Goal: Transaction & Acquisition: Purchase product/service

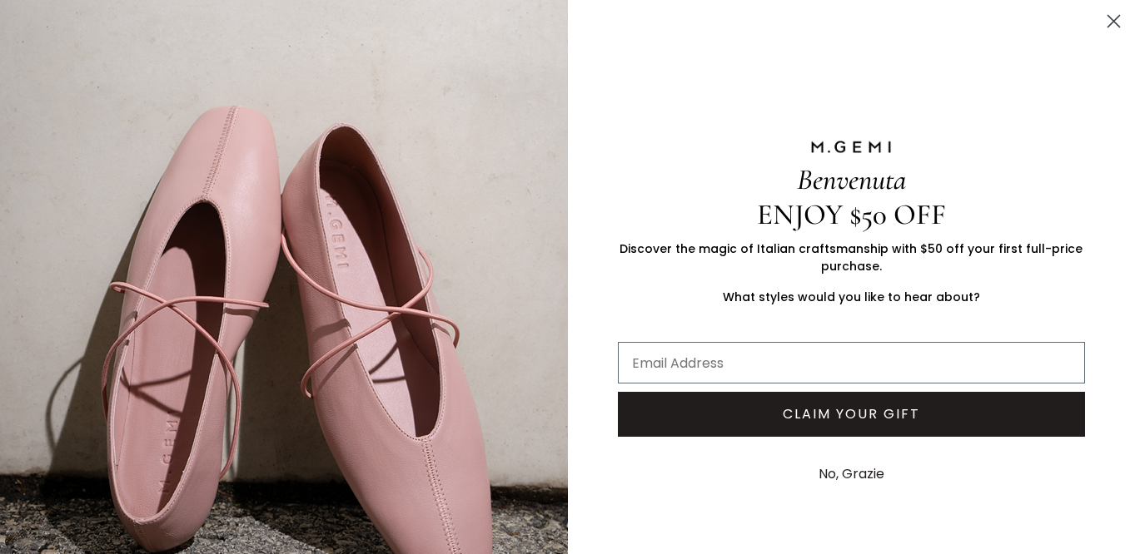
click at [66, 82] on img "FULLSCREEN Form" at bounding box center [284, 317] width 568 height 635
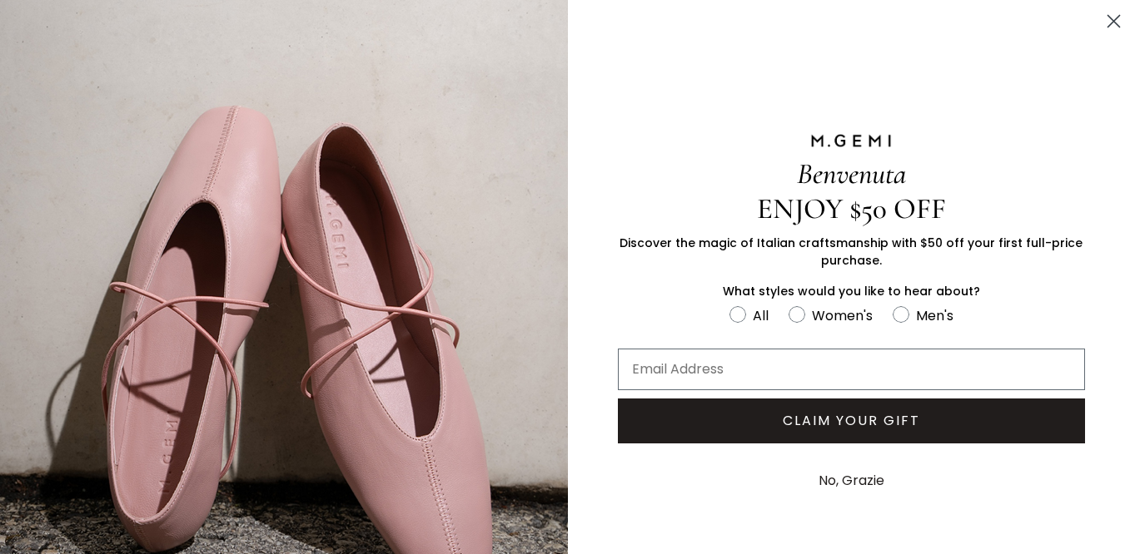
click at [1109, 22] on circle "Close dialog" at bounding box center [1113, 20] width 27 height 27
click at [1111, 22] on circle "Close dialog" at bounding box center [1113, 20] width 27 height 27
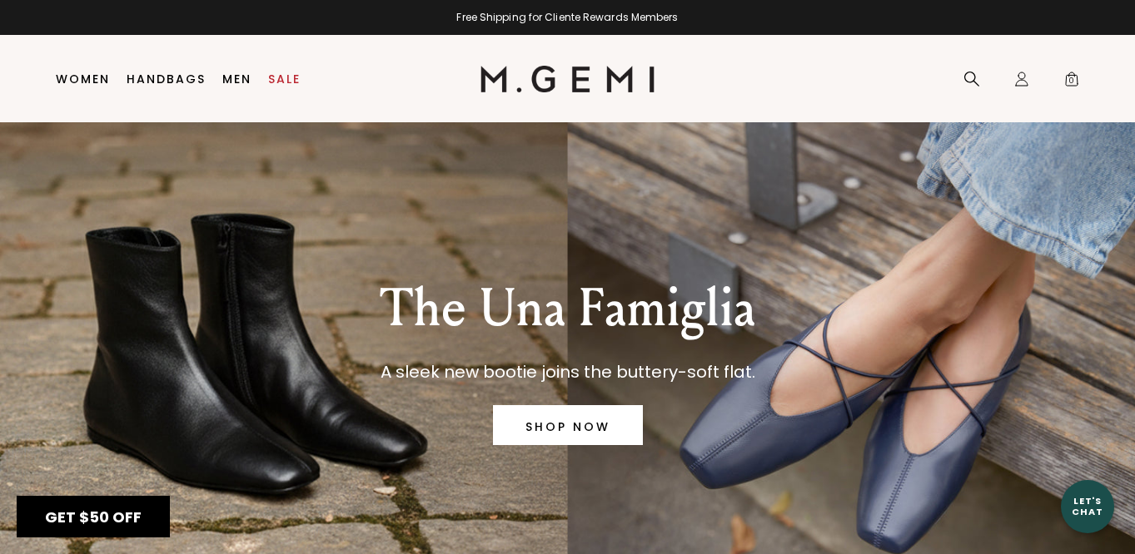
drag, startPoint x: 1112, startPoint y: 20, endPoint x: 576, endPoint y: 490, distance: 712.7
click at [1112, 20] on body "Press Option+1 for screen-reader mode, Option+0 to cancel Accessibility Screen-…" at bounding box center [567, 277] width 1135 height 554
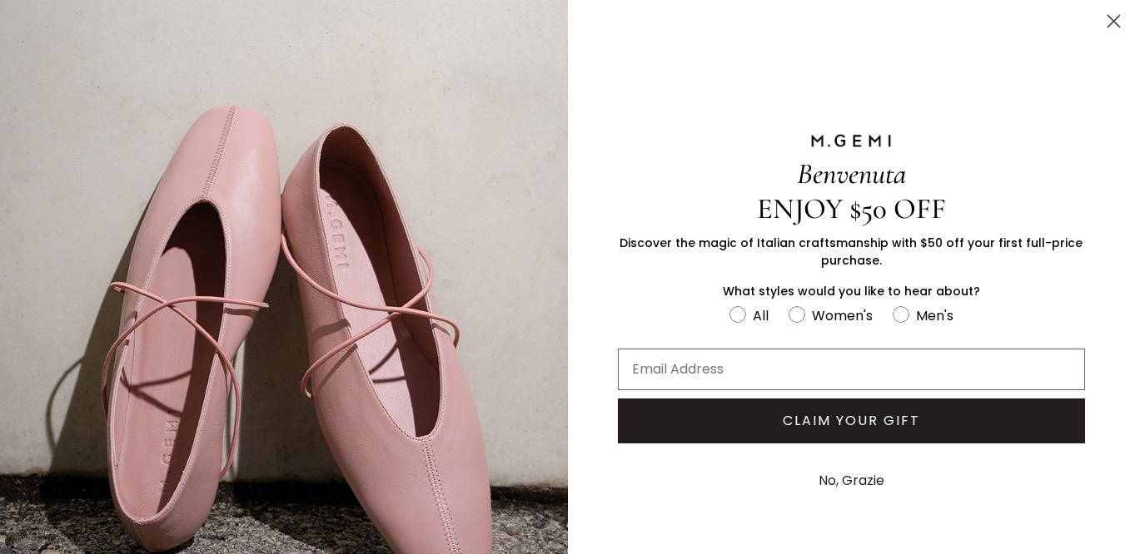
click at [1111, 22] on icon "Close dialog" at bounding box center [1114, 22] width 12 height 12
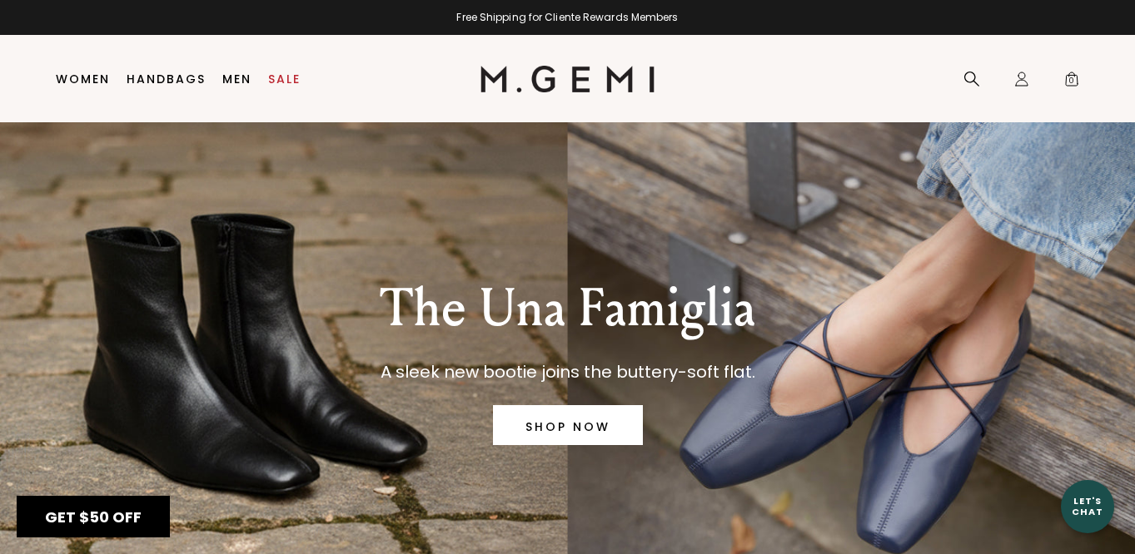
click at [77, 78] on img "FULLSCREEN Form" at bounding box center [284, 317] width 568 height 635
click at [77, 80] on img "FULLSCREEN Form" at bounding box center [284, 317] width 568 height 635
click at [81, 78] on img "FULLSCREEN Form" at bounding box center [284, 236] width 568 height 635
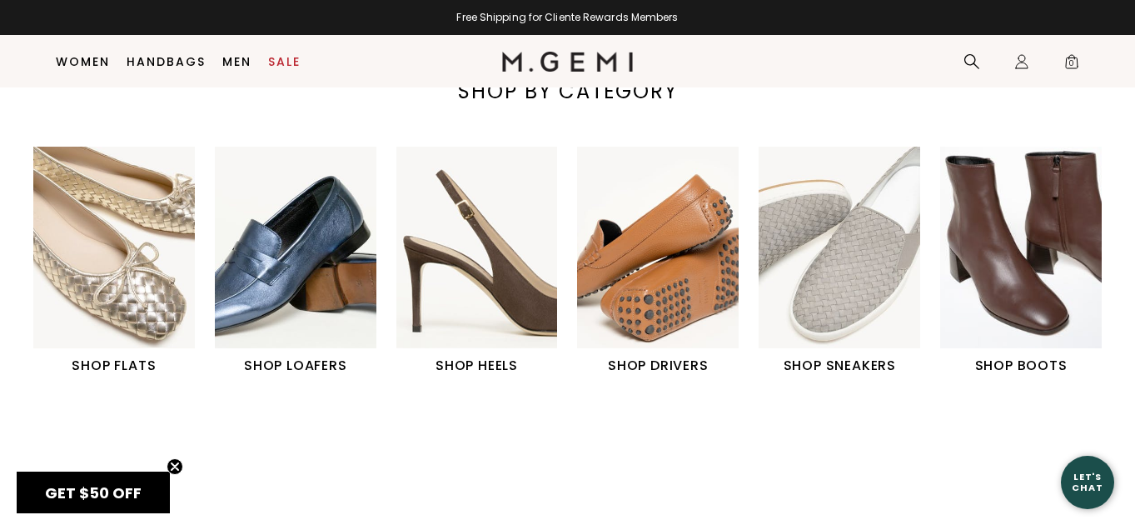
click at [656, 317] on img "4 / 6" at bounding box center [658, 247] width 162 height 201
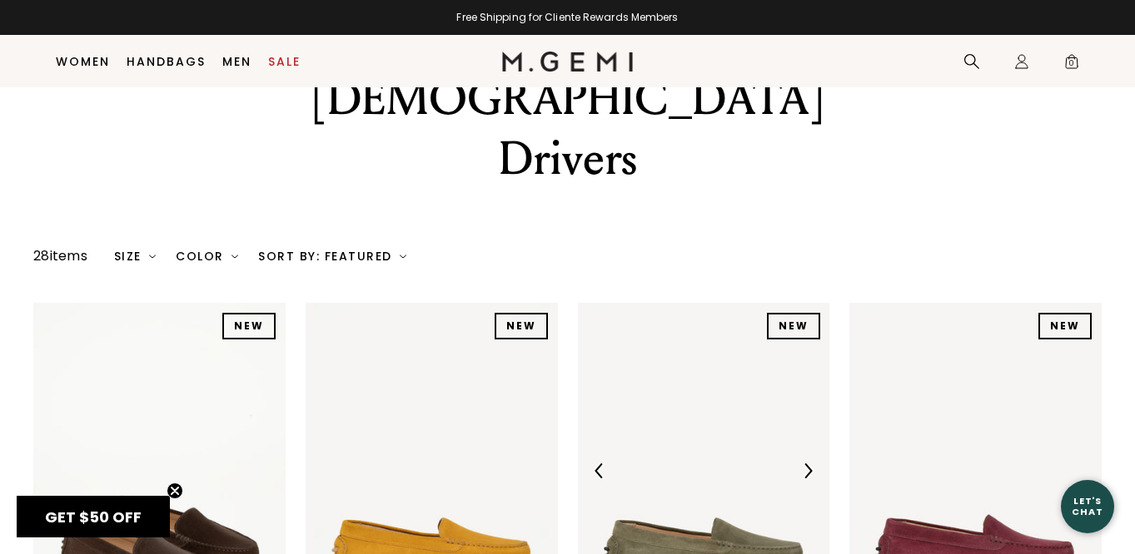
scroll to position [137, 0]
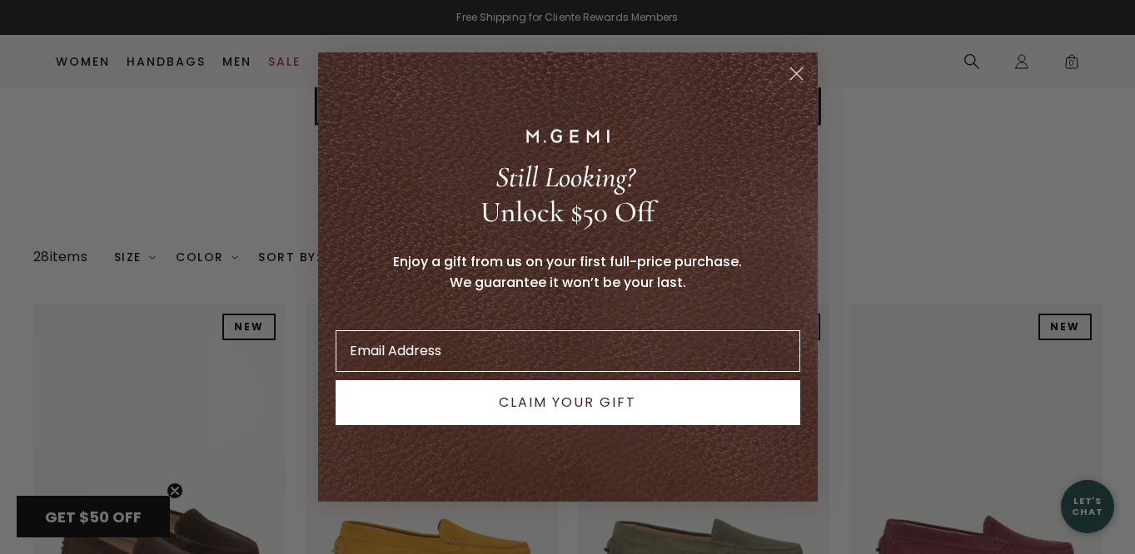
click at [795, 81] on circle "Close dialog" at bounding box center [795, 73] width 27 height 27
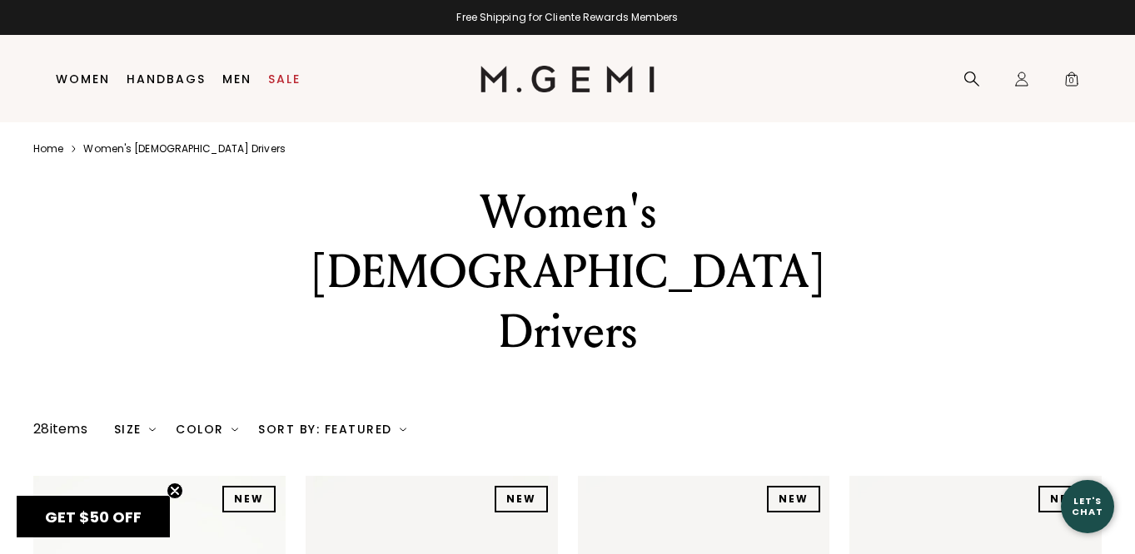
scroll to position [0, 0]
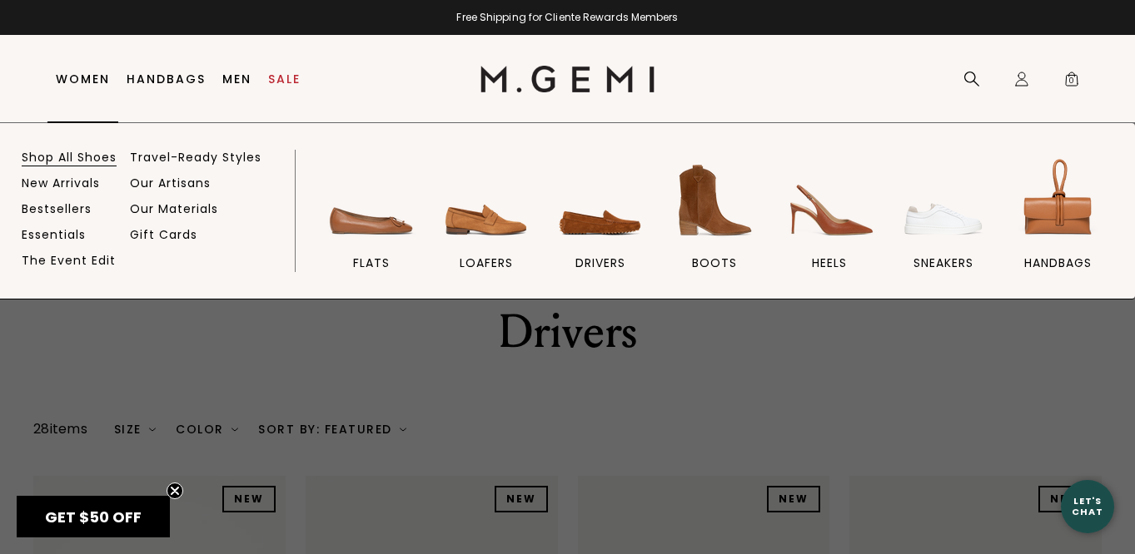
click at [67, 158] on link "Shop All Shoes" at bounding box center [69, 157] width 95 height 15
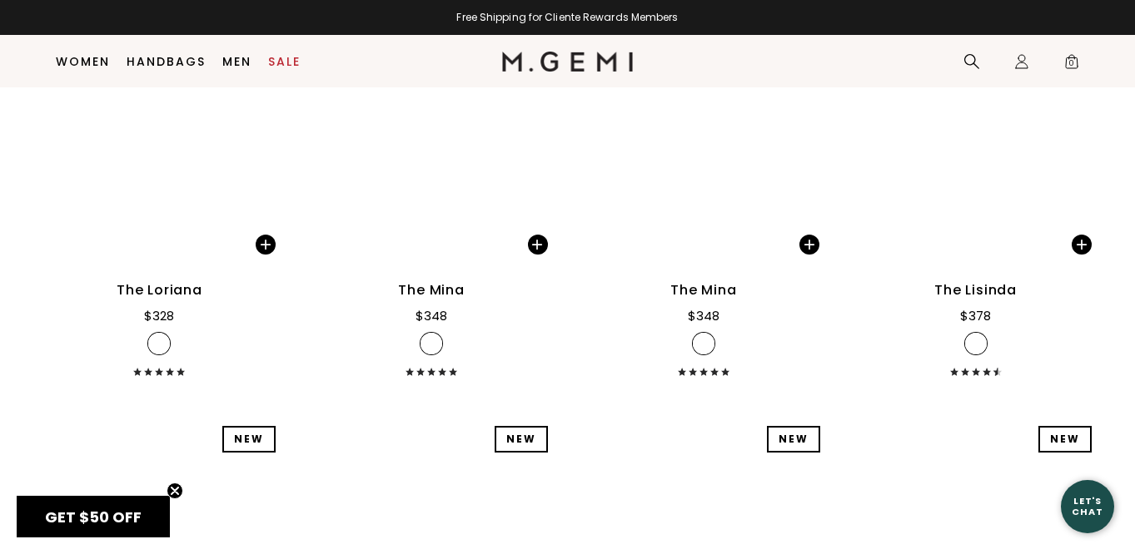
scroll to position [12851, 0]
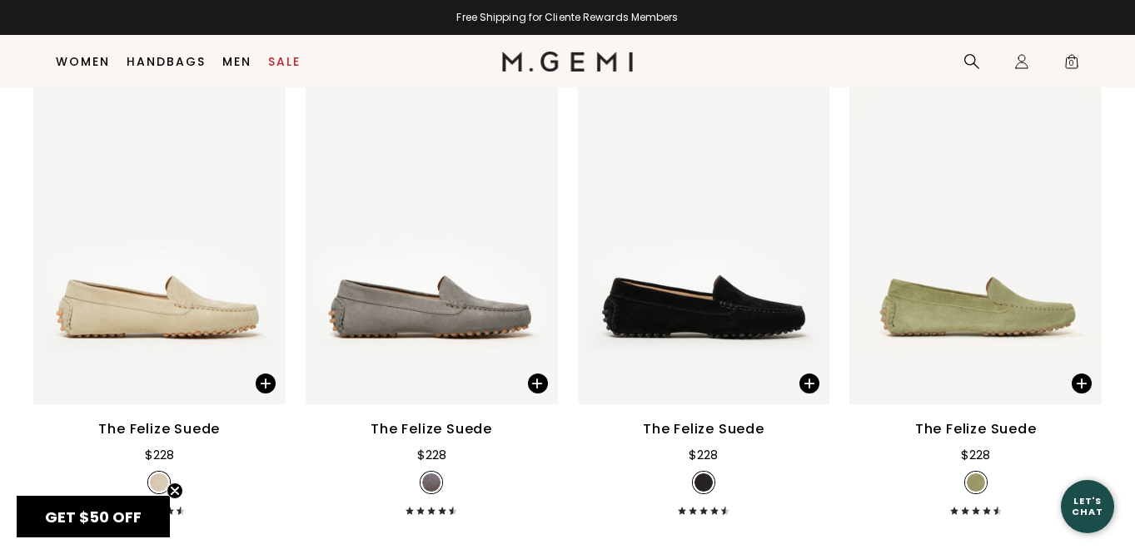
scroll to position [862, 0]
